Goal: Task Accomplishment & Management: Use online tool/utility

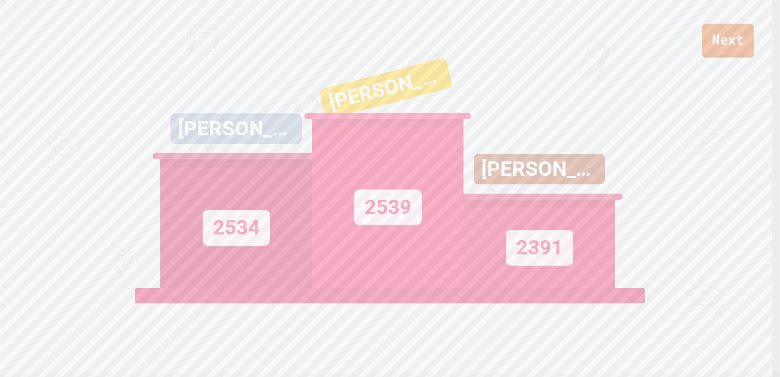
click at [729, 40] on link "Next" at bounding box center [728, 40] width 52 height 34
